Goal: Task Accomplishment & Management: Use online tool/utility

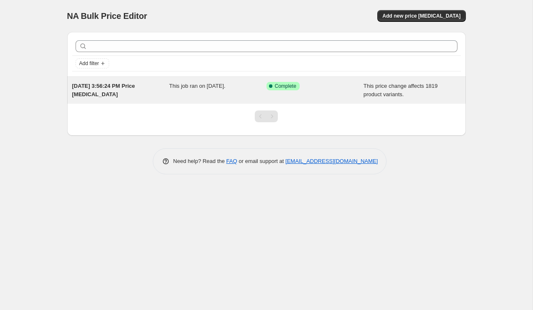
click at [407, 92] on span "This price change affects 1819 product variants." at bounding box center [401, 90] width 74 height 15
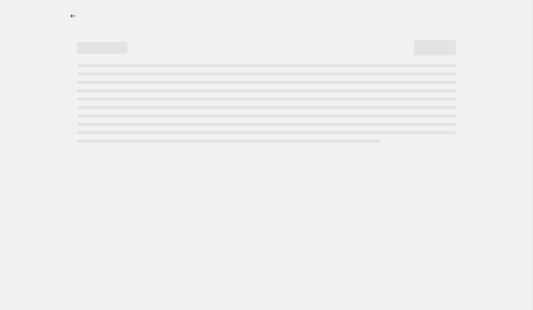
select select "ecap"
select select "remove"
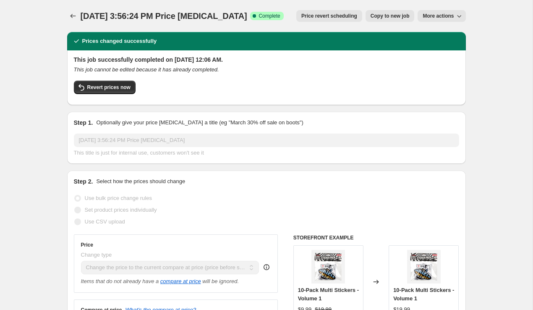
click at [455, 18] on icon "button" at bounding box center [459, 16] width 8 height 8
click at [401, 19] on button "Copy to new job" at bounding box center [390, 16] width 49 height 12
select select "ecap"
select select "remove"
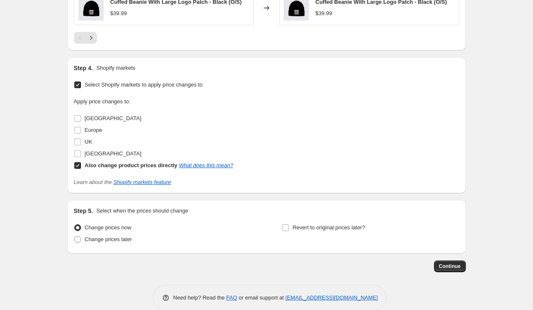
scroll to position [579, 0]
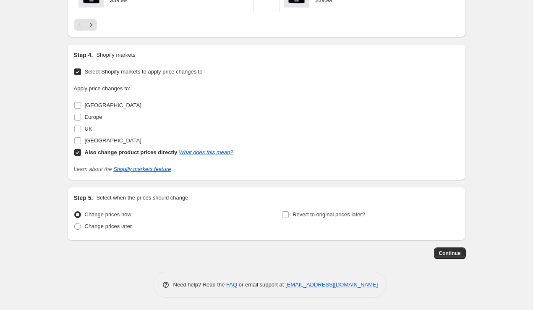
click at [76, 150] on input "Also change product prices directly What does this mean?" at bounding box center [77, 152] width 7 height 7
checkbox input "false"
click at [78, 140] on input "[GEOGRAPHIC_DATA]" at bounding box center [77, 140] width 7 height 7
checkbox input "true"
click at [78, 128] on input "UK" at bounding box center [77, 129] width 7 height 7
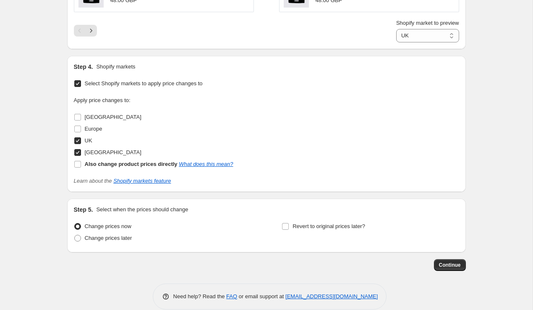
click at [78, 140] on input "UK" at bounding box center [77, 140] width 7 height 7
checkbox input "false"
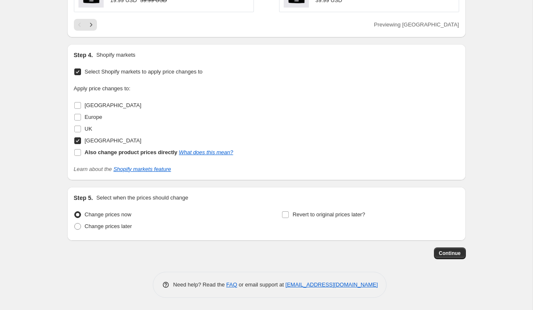
drag, startPoint x: 453, startPoint y: 251, endPoint x: 238, endPoint y: 82, distance: 273.6
click at [160, 69] on span "Select Shopify markets to apply price changes to" at bounding box center [144, 71] width 118 height 6
click at [81, 69] on input "Select Shopify markets to apply price changes to" at bounding box center [77, 71] width 7 height 7
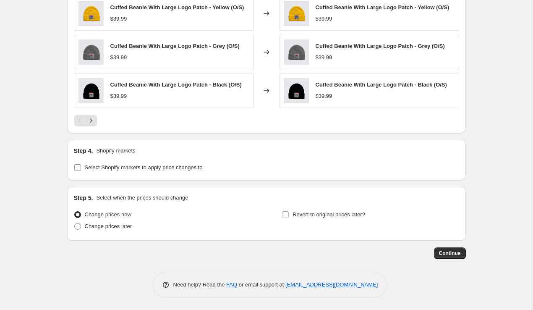
click at [110, 163] on span "Select Shopify markets to apply price changes to" at bounding box center [144, 167] width 118 height 8
click at [81, 164] on input "Select Shopify markets to apply price changes to" at bounding box center [77, 167] width 7 height 7
checkbox input "true"
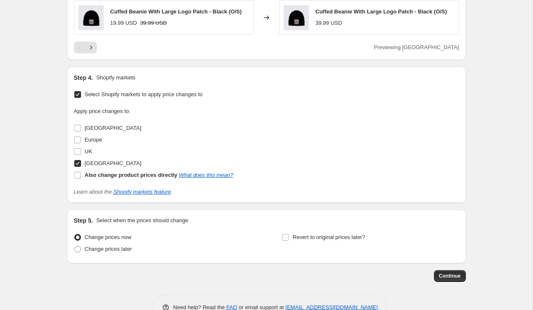
scroll to position [555, 0]
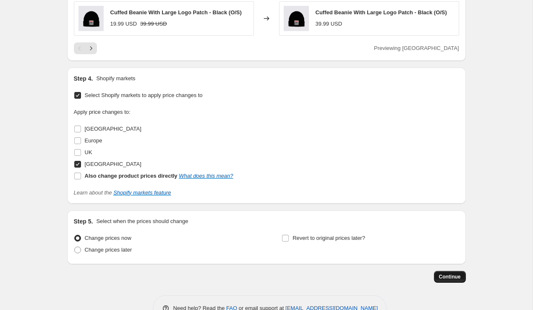
click at [455, 275] on span "Continue" at bounding box center [450, 276] width 22 height 7
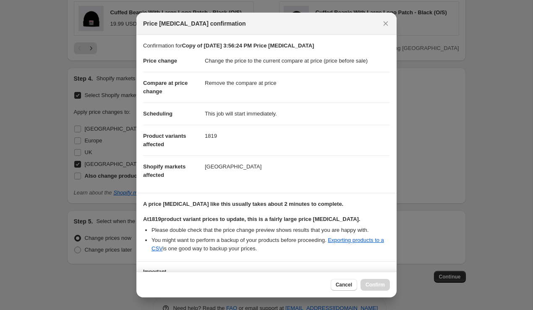
scroll to position [69, 0]
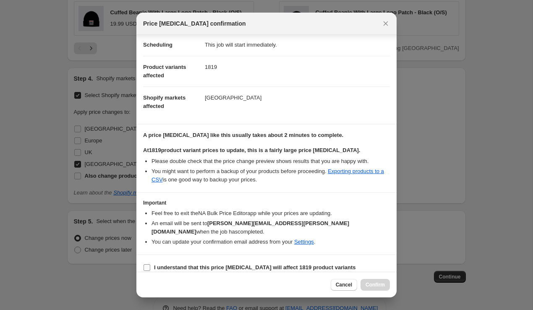
click at [151, 262] on label "I understand that this price change job will affect 1819 product variants" at bounding box center [249, 268] width 213 height 12
click at [150, 264] on input "I understand that this price change job will affect 1819 product variants" at bounding box center [147, 267] width 7 height 7
checkbox input "true"
click at [376, 284] on span "Confirm" at bounding box center [375, 284] width 19 height 7
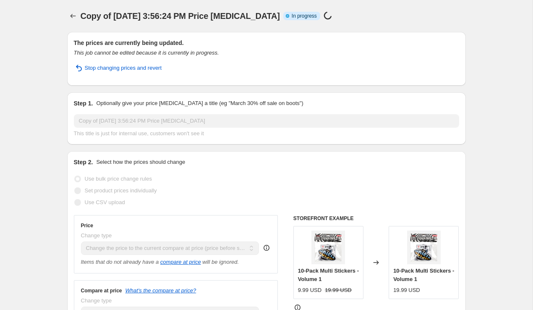
select select "ecap"
select select "remove"
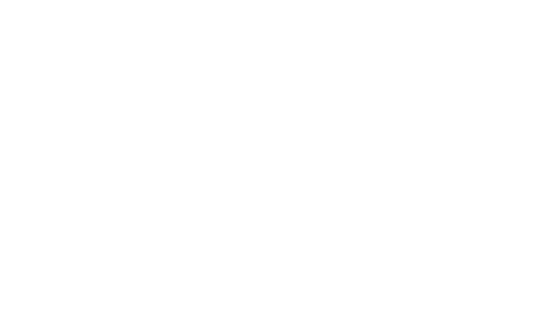
select select "ecap"
select select "remove"
